Goal: Transaction & Acquisition: Register for event/course

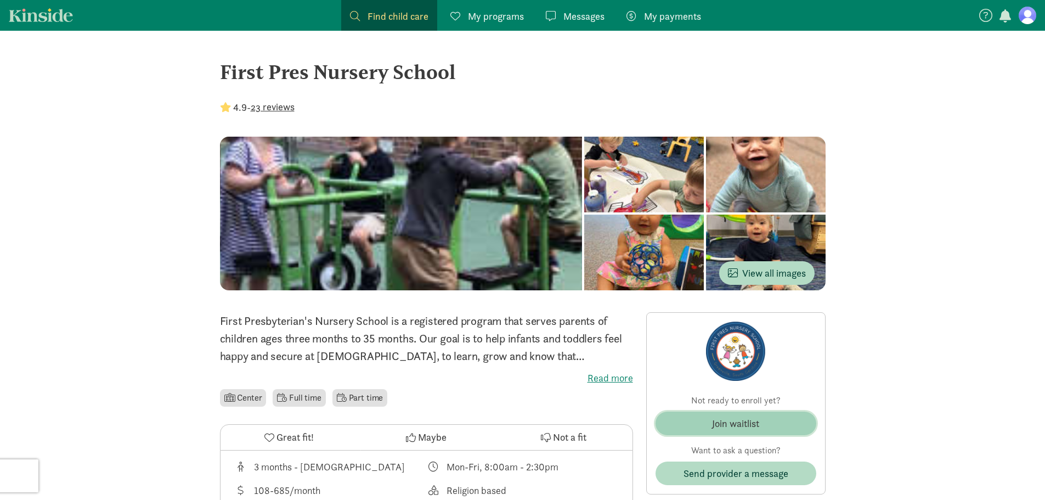
click at [730, 427] on div "Join waitlist" at bounding box center [735, 423] width 47 height 15
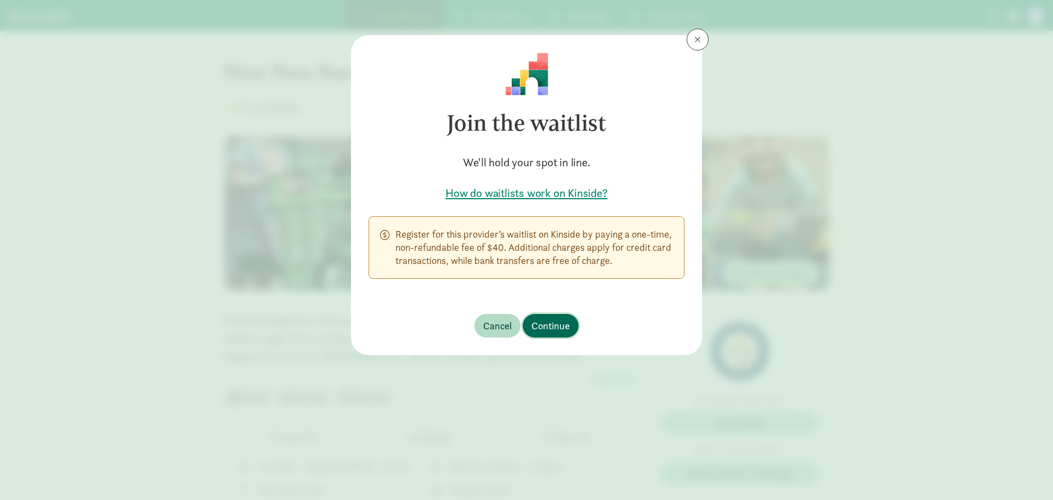
click at [555, 325] on span "Continue" at bounding box center [550, 325] width 38 height 15
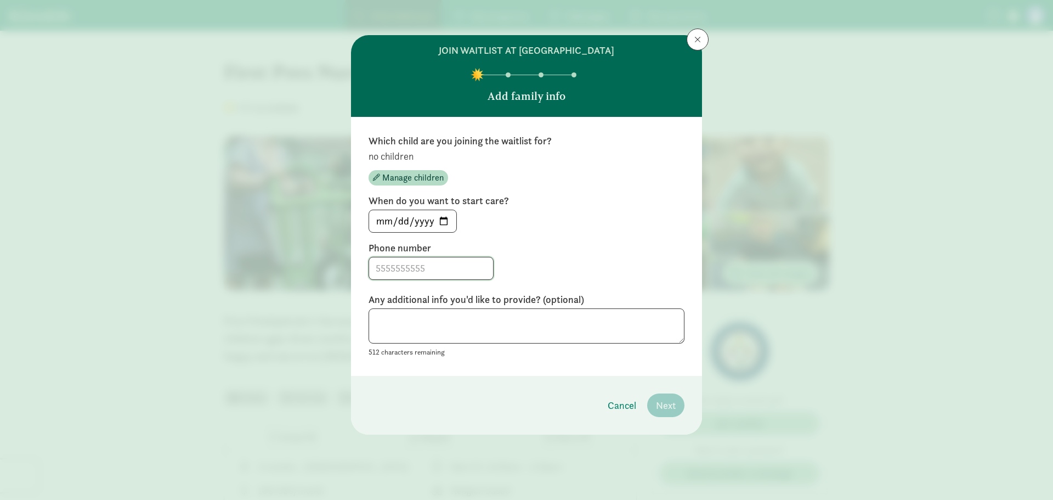
click at [430, 273] on input at bounding box center [431, 268] width 124 height 22
type input "5162341203"
click at [463, 317] on textarea at bounding box center [526, 326] width 316 height 36
click at [406, 174] on span "Manage children" at bounding box center [412, 177] width 61 height 13
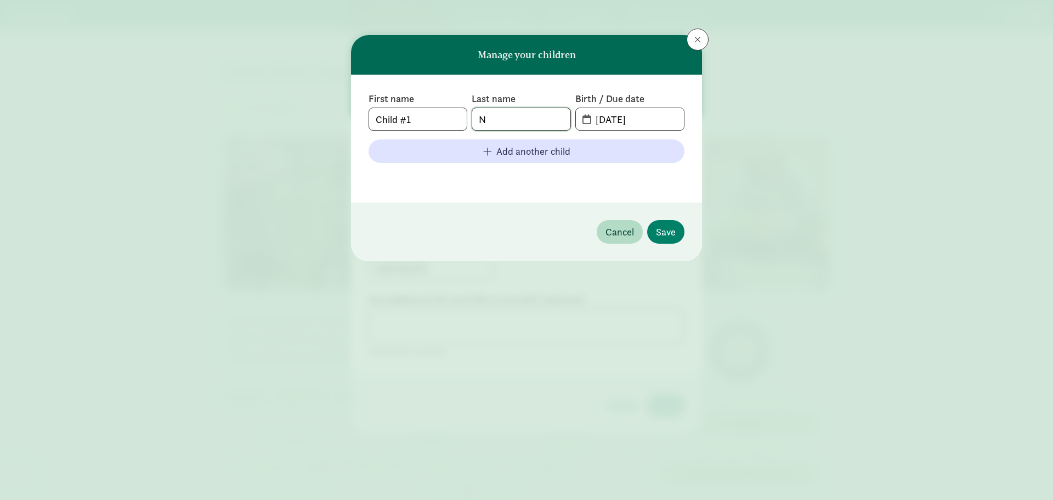
click at [517, 118] on input "N" at bounding box center [521, 119] width 98 height 22
type input "[PERSON_NAME]"
click at [633, 123] on input "[DATE]" at bounding box center [636, 119] width 95 height 22
click at [644, 113] on input "[DATE]" at bounding box center [636, 119] width 95 height 22
click at [581, 121] on span "[DATE]" at bounding box center [630, 119] width 108 height 22
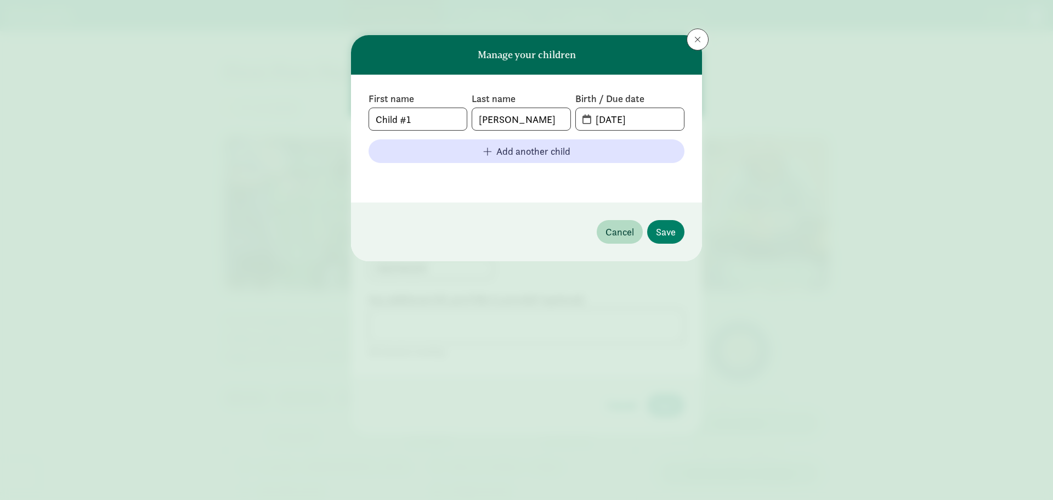
click at [587, 120] on span "[DATE]" at bounding box center [630, 119] width 108 height 22
click at [584, 103] on label "Birth / Due date" at bounding box center [629, 98] width 109 height 13
drag, startPoint x: 634, startPoint y: 121, endPoint x: 515, endPoint y: 123, distance: 118.5
click at [515, 123] on div "First name Child #1 Last name [PERSON_NAME] Birth / Due date [DATE]" at bounding box center [526, 111] width 316 height 38
type input "[DATE]"
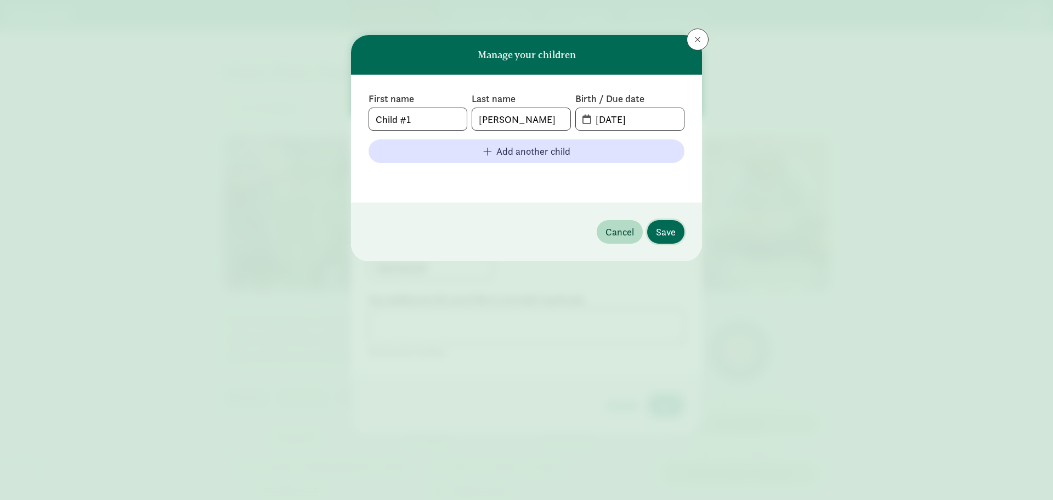
click at [657, 233] on span "Save" at bounding box center [666, 231] width 20 height 15
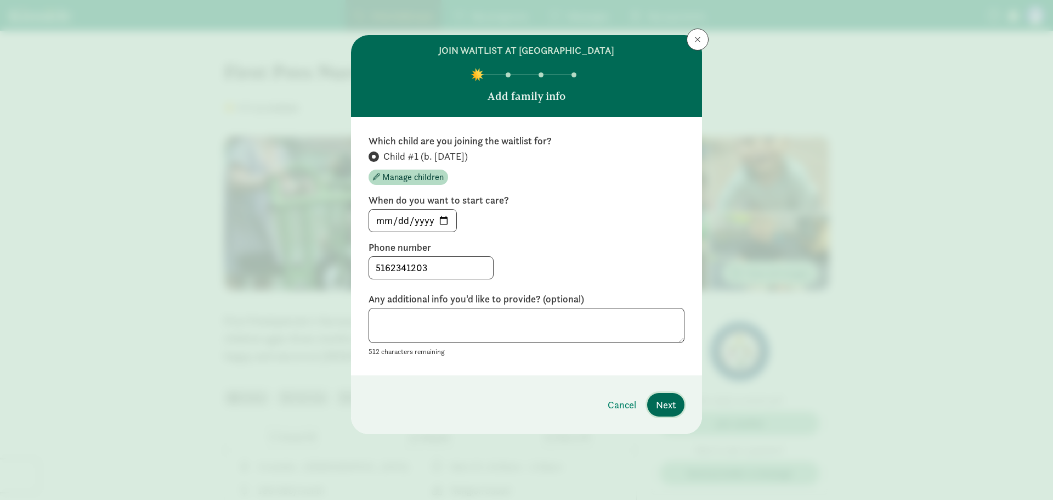
click at [670, 400] on span "Next" at bounding box center [666, 404] width 20 height 15
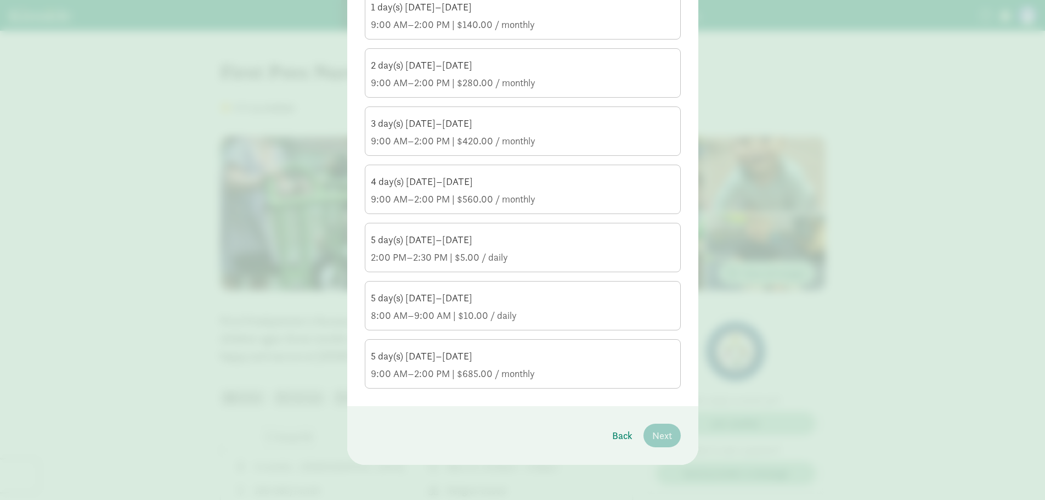
scroll to position [113, 0]
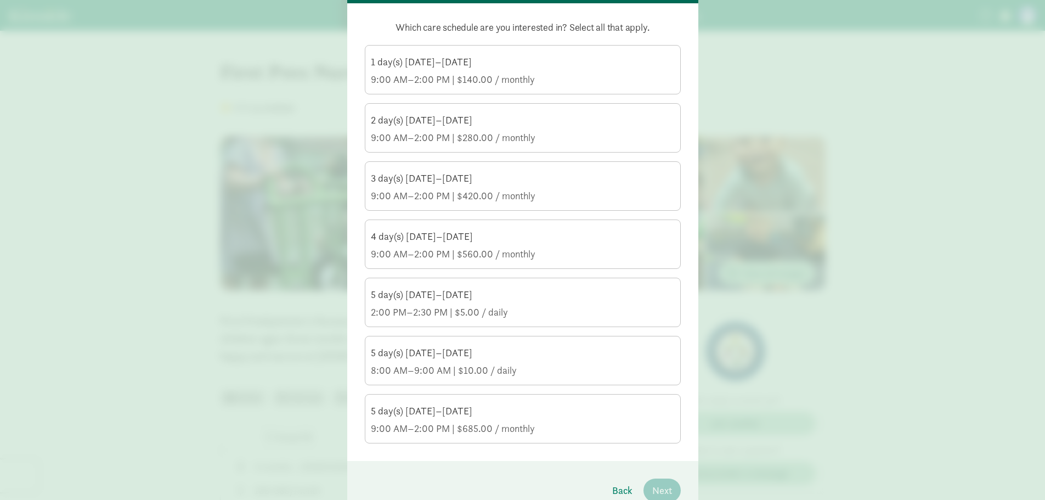
click at [433, 421] on div "5 day(s) [DATE]–[DATE] 9:00 AM–2:00 PM | $685.00 / monthly" at bounding box center [523, 419] width 304 height 31
click at [0, 0] on input "5 day(s) [DATE]–[DATE] 9:00 AM–2:00 PM | $685.00 / monthly" at bounding box center [0, 0] width 0 height 0
click at [441, 358] on div "5 day(s) [DATE]–[DATE]" at bounding box center [523, 352] width 304 height 13
click at [0, 0] on input "5 day(s) [DATE]–[DATE] 8:00 AM–9:00 AM | $10.00 / daily" at bounding box center [0, 0] width 0 height 0
click at [549, 296] on div "5 day(s) [DATE]–[DATE]" at bounding box center [523, 294] width 304 height 13
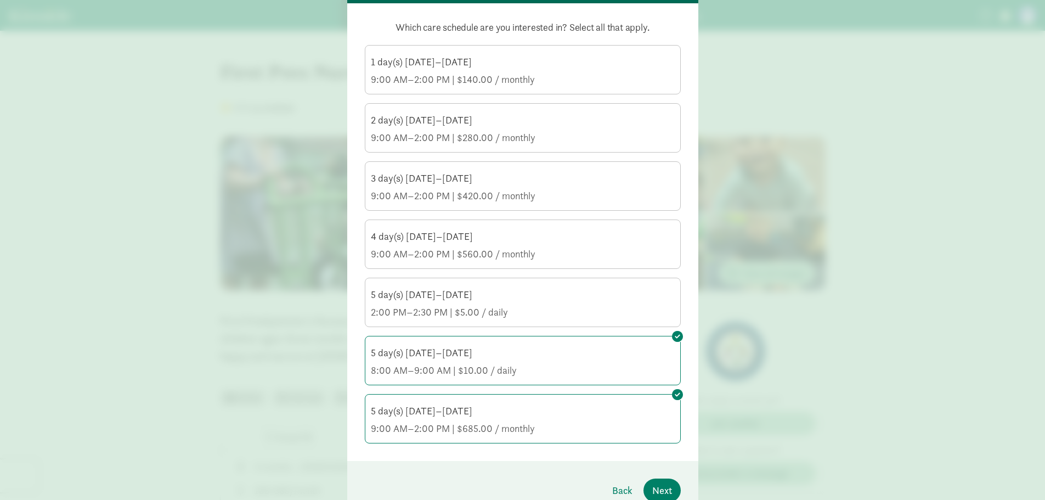
click at [0, 0] on input "5 day(s) [DATE]–[DATE] 2:00 PM–2:30 PM | $5.00 / daily" at bounding box center [0, 0] width 0 height 0
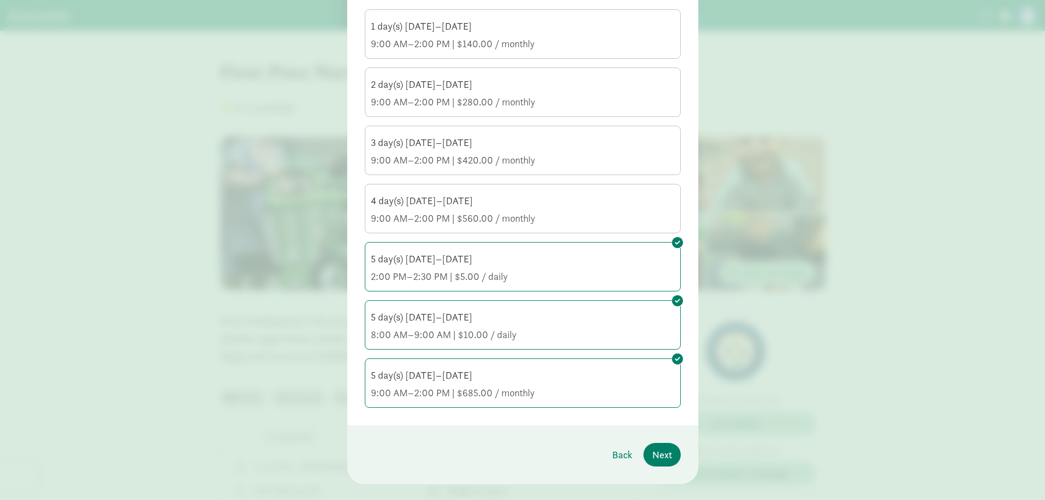
scroll to position [168, 0]
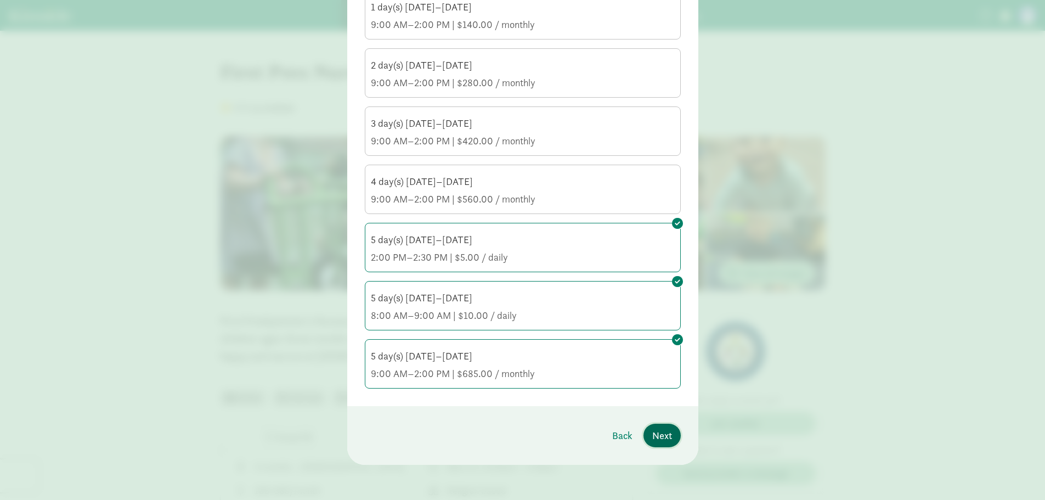
click at [662, 436] on span "Next" at bounding box center [662, 435] width 20 height 15
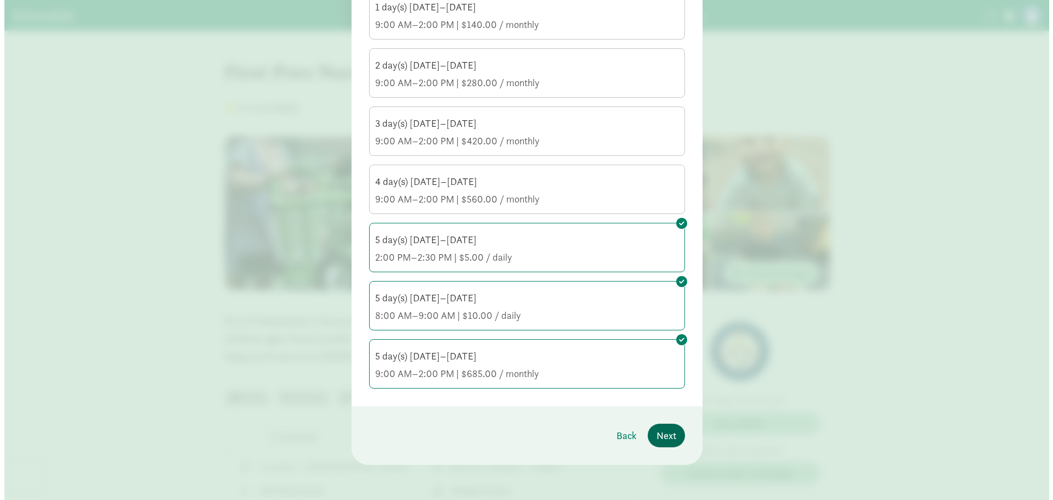
scroll to position [0, 0]
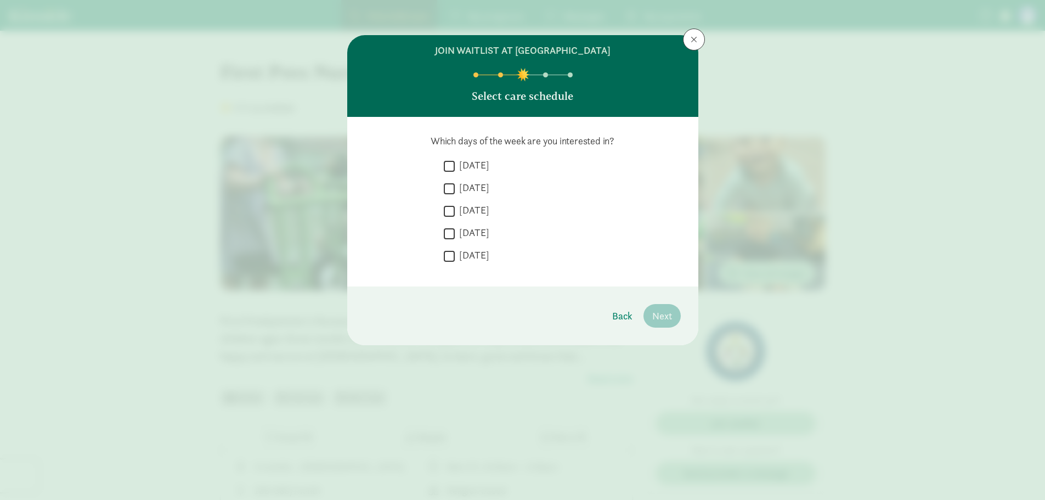
click at [451, 166] on input "[DATE]" at bounding box center [449, 165] width 11 height 15
checkbox input "true"
click at [451, 186] on input "[DATE]" at bounding box center [449, 188] width 11 height 15
checkbox input "true"
click at [451, 213] on input "[DATE]" at bounding box center [449, 210] width 11 height 15
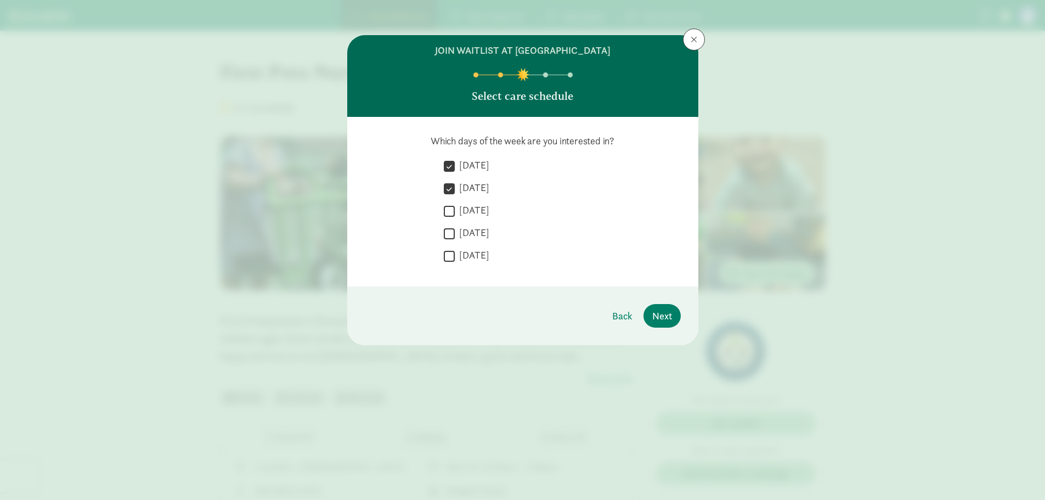
checkbox input "true"
click at [450, 232] on input "[DATE]" at bounding box center [449, 233] width 11 height 15
checkbox input "true"
click at [450, 260] on input "[DATE]" at bounding box center [449, 255] width 11 height 15
checkbox input "true"
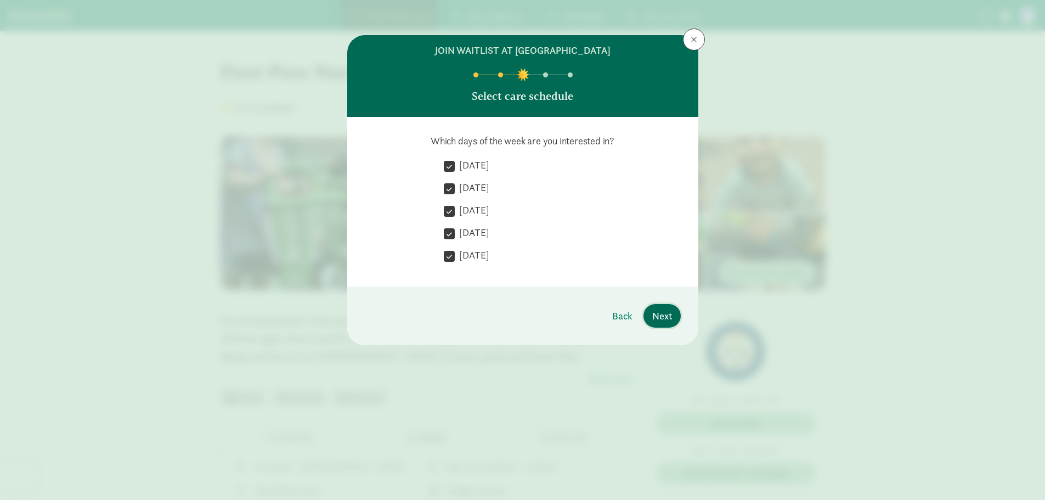
click at [663, 311] on span "Next" at bounding box center [662, 315] width 20 height 15
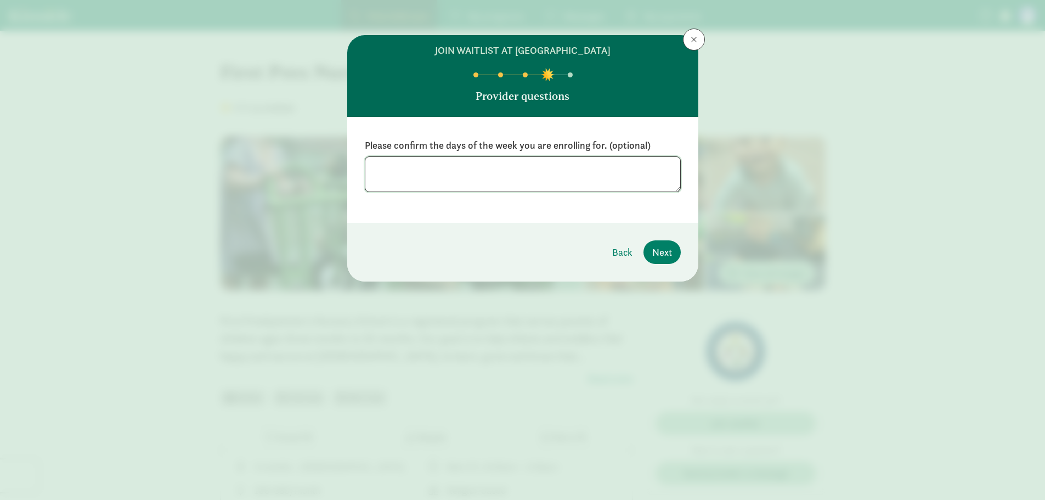
click at [440, 168] on textarea at bounding box center [523, 174] width 316 height 36
type textarea "mon- [DATE]"
click at [671, 260] on button "Next" at bounding box center [661, 252] width 37 height 24
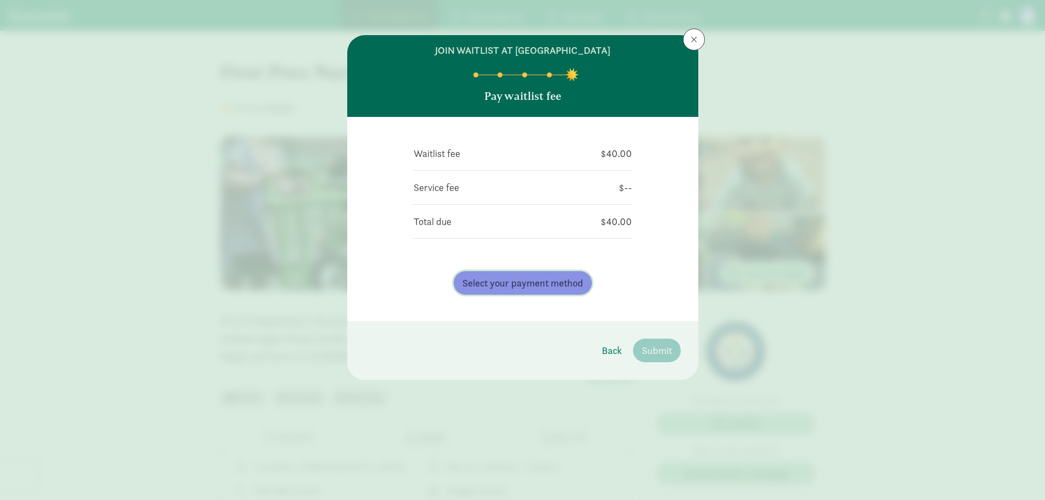
click at [557, 283] on span "Select your payment method" at bounding box center [522, 282] width 121 height 15
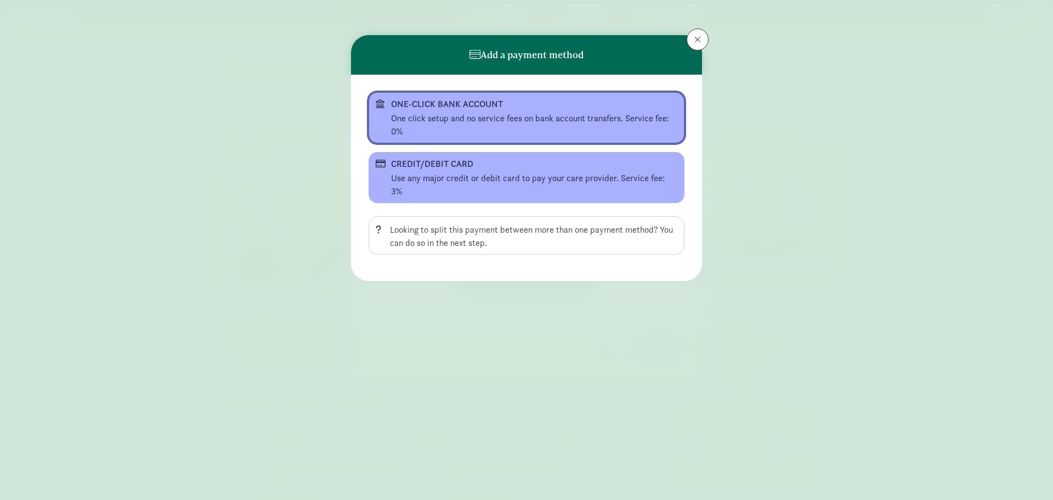
click at [433, 113] on div "One click setup and no service fees on bank account transfers. Service fee: 0%" at bounding box center [534, 125] width 286 height 26
